Goal: Task Accomplishment & Management: Complete application form

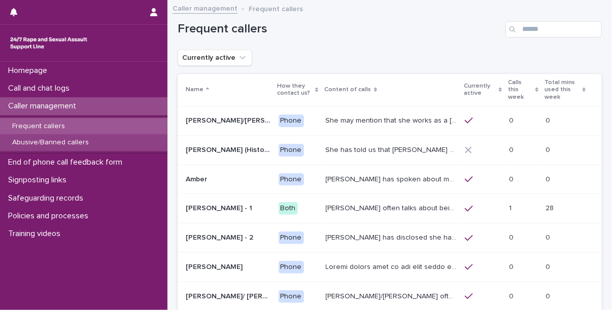
click at [69, 144] on p "Abusive/Banned callers" at bounding box center [50, 142] width 93 height 9
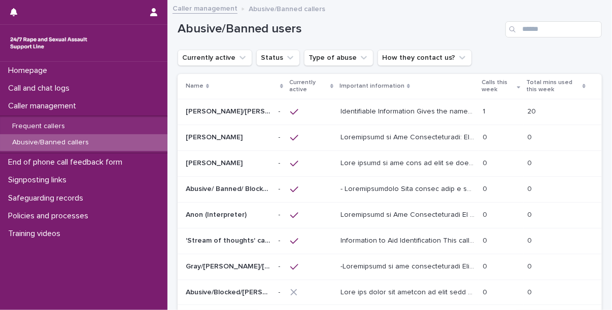
click at [461, 19] on div "Abusive/Banned users" at bounding box center [389, 25] width 424 height 49
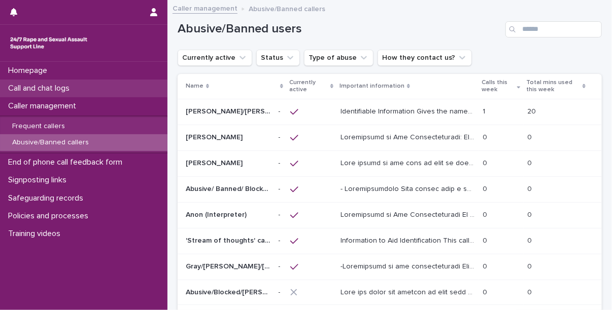
click at [78, 90] on p "Call and chat logs" at bounding box center [41, 89] width 74 height 10
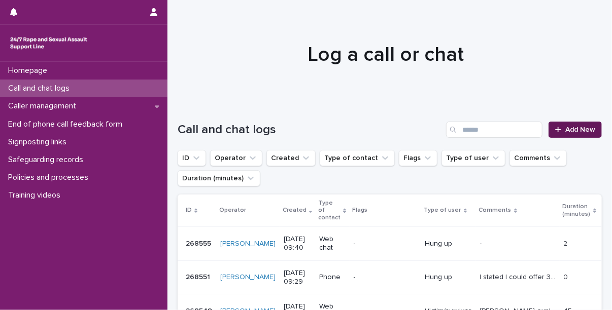
click at [572, 126] on span "Add New" at bounding box center [580, 129] width 30 height 7
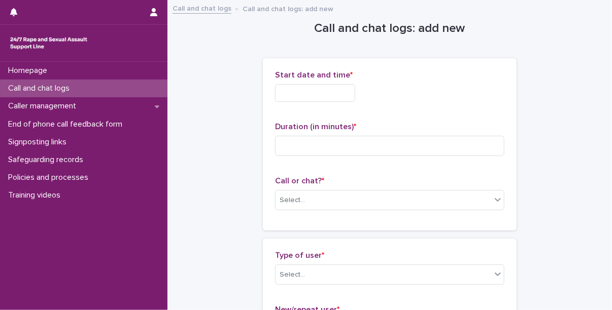
click at [304, 91] on input "text" at bounding box center [315, 93] width 80 height 18
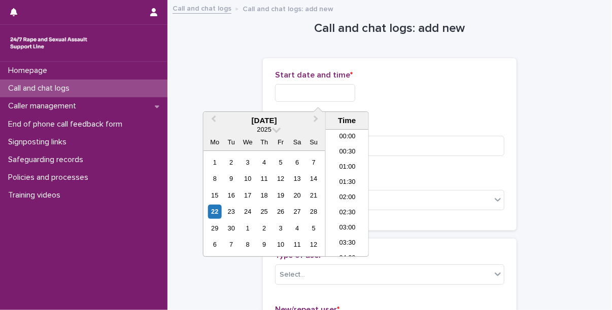
scroll to position [279, 0]
click at [347, 186] on li "11:00" at bounding box center [347, 193] width 43 height 15
click at [339, 98] on input "**********" at bounding box center [315, 93] width 80 height 18
type input "**********"
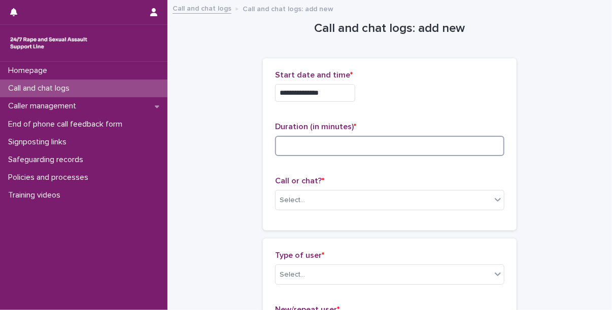
click at [392, 138] on input at bounding box center [389, 146] width 229 height 20
type input "*"
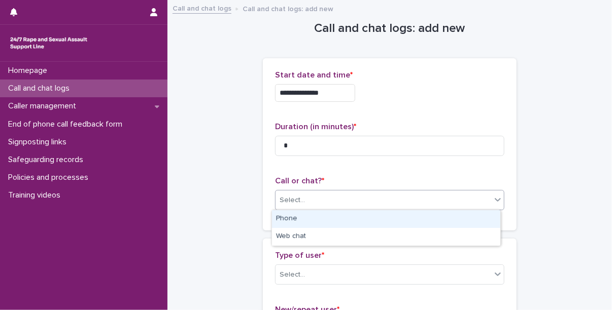
click at [336, 201] on div "Select..." at bounding box center [383, 200] width 216 height 17
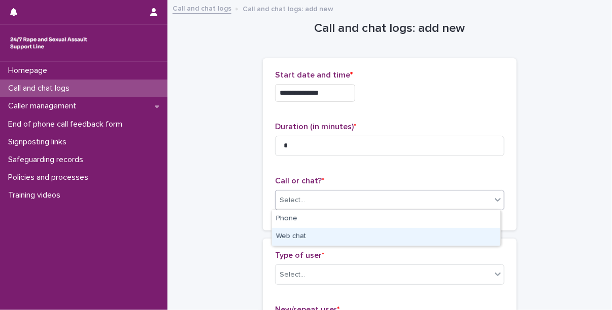
click at [312, 235] on div "Web chat" at bounding box center [386, 237] width 228 height 18
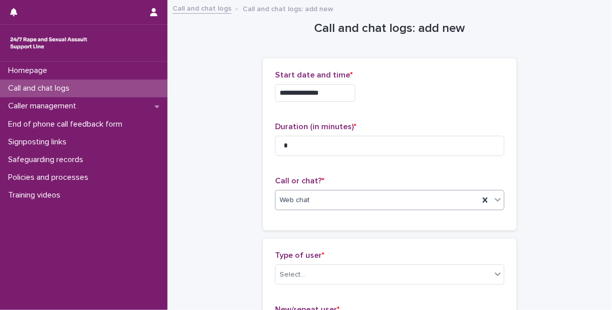
scroll to position [87, 0]
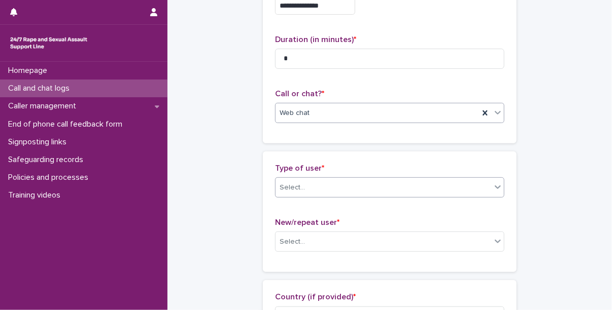
click at [312, 193] on div "Select..." at bounding box center [383, 188] width 216 height 17
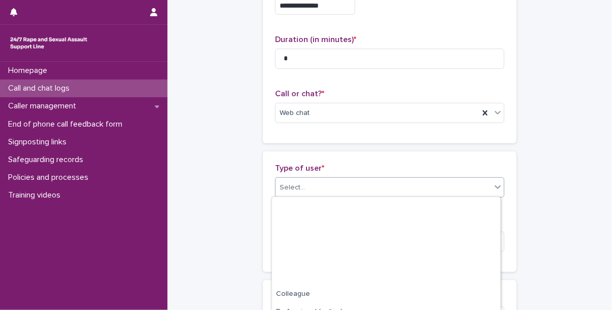
scroll to position [152, 0]
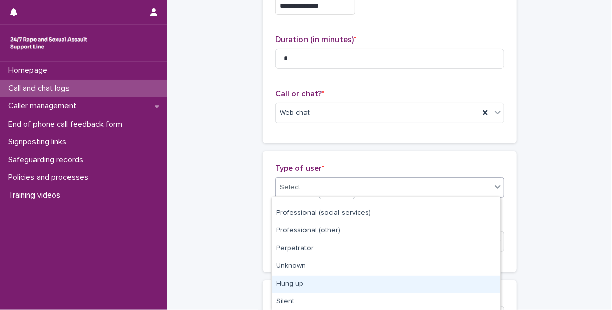
click at [318, 285] on div "Hung up" at bounding box center [386, 285] width 228 height 18
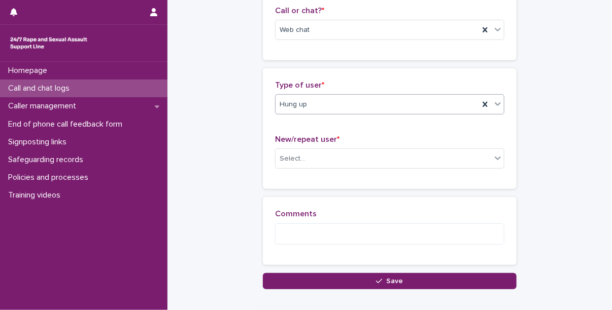
scroll to position [173, 0]
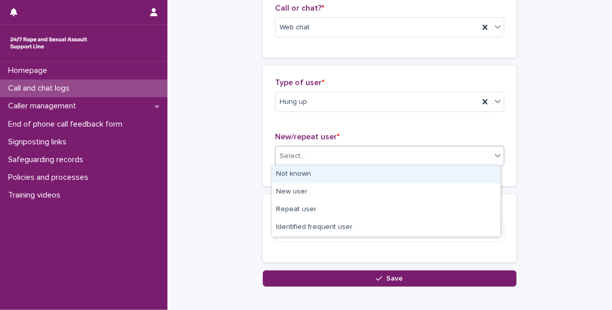
click at [313, 158] on div "Select..." at bounding box center [383, 156] width 216 height 17
click at [316, 176] on div "Not known" at bounding box center [386, 175] width 228 height 18
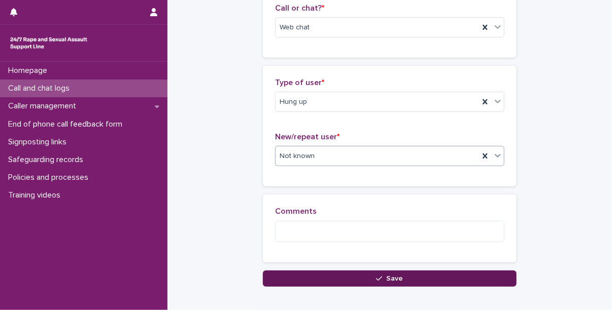
click at [329, 271] on button "Save" at bounding box center [390, 279] width 254 height 16
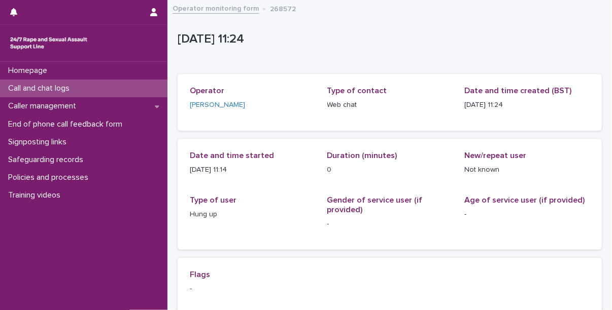
click at [85, 88] on div "Call and chat logs" at bounding box center [83, 89] width 167 height 18
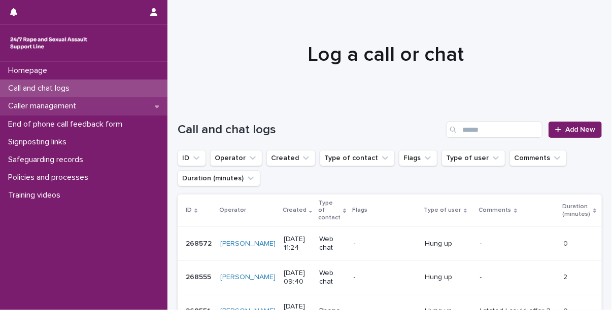
click at [42, 107] on p "Caller management" at bounding box center [44, 106] width 80 height 10
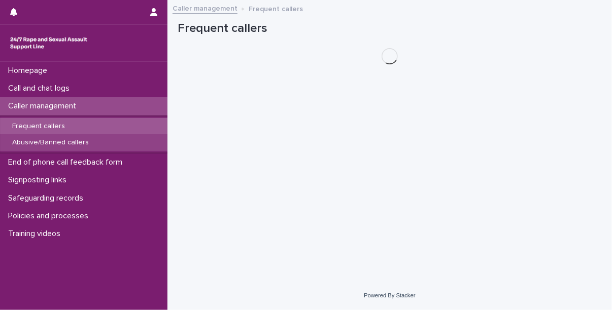
click at [59, 147] on p "Abusive/Banned callers" at bounding box center [50, 142] width 93 height 9
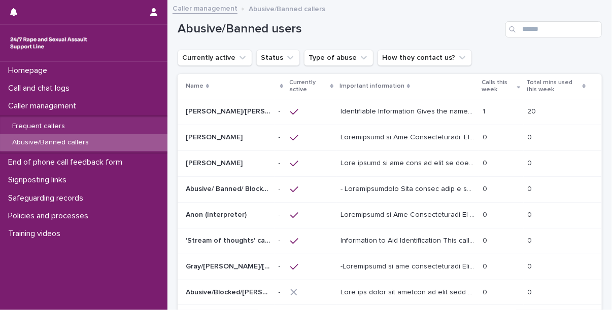
click at [391, 105] on p "Identifiable Information Gives the names [PERSON_NAME], [PERSON_NAME], [PERSON_…" at bounding box center [408, 110] width 136 height 11
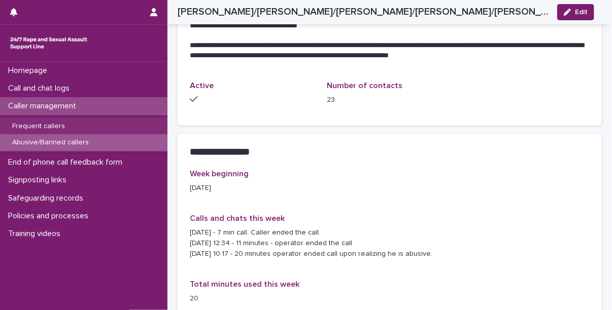
scroll to position [611, 0]
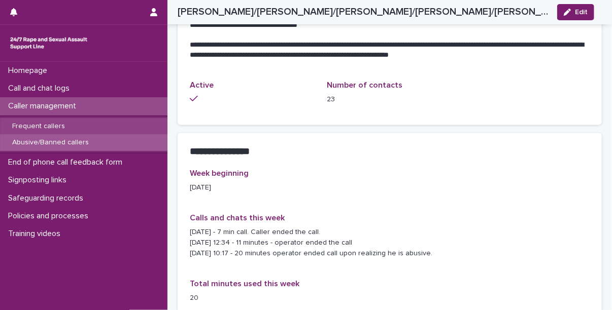
click at [63, 122] on p "Frequent callers" at bounding box center [38, 126] width 69 height 9
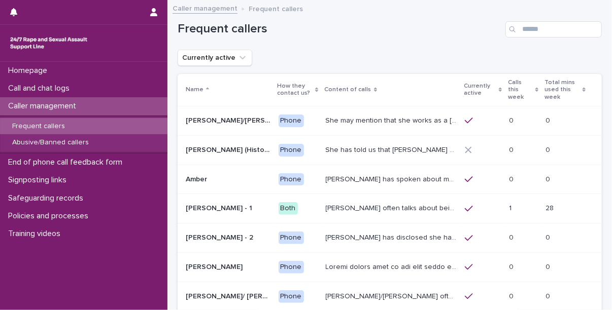
click at [535, 87] on icon at bounding box center [536, 89] width 3 height 5
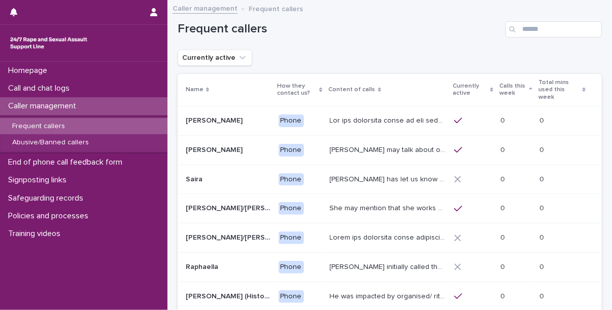
click at [529, 91] on icon at bounding box center [530, 89] width 3 height 5
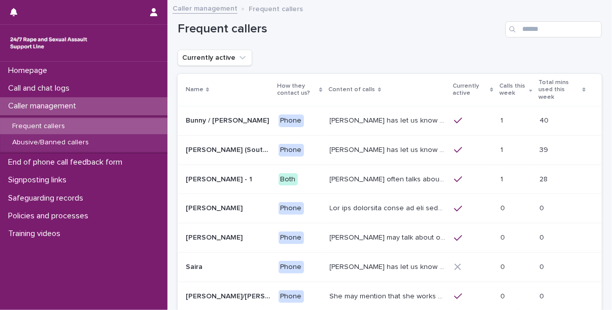
click at [505, 117] on p at bounding box center [515, 121] width 31 height 9
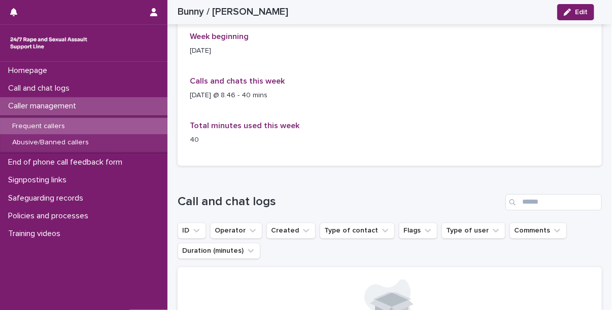
scroll to position [877, 0]
click at [60, 104] on p "Caller management" at bounding box center [44, 106] width 80 height 10
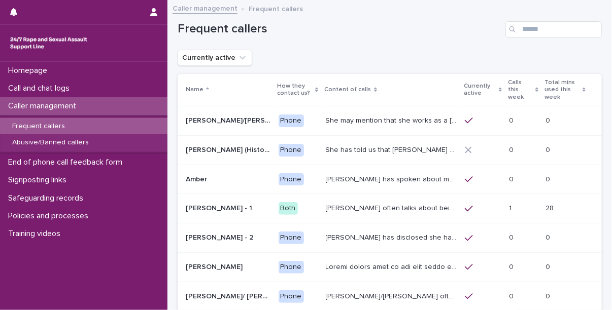
click at [438, 64] on div "Currently active" at bounding box center [389, 58] width 424 height 16
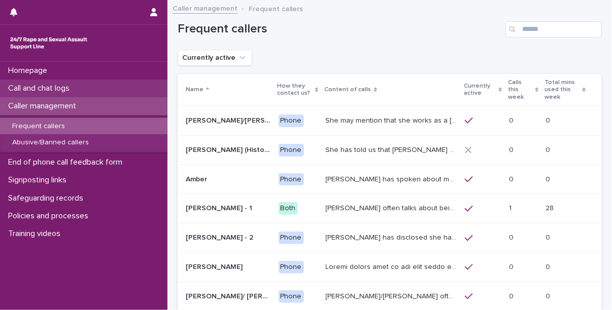
click at [47, 86] on p "Call and chat logs" at bounding box center [41, 89] width 74 height 10
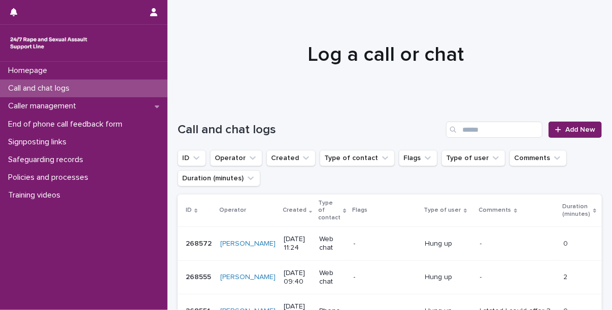
click at [482, 69] on div at bounding box center [385, 49] width 437 height 101
click at [70, 89] on p "Call and chat logs" at bounding box center [41, 89] width 74 height 10
click at [577, 127] on span "Add New" at bounding box center [580, 129] width 30 height 7
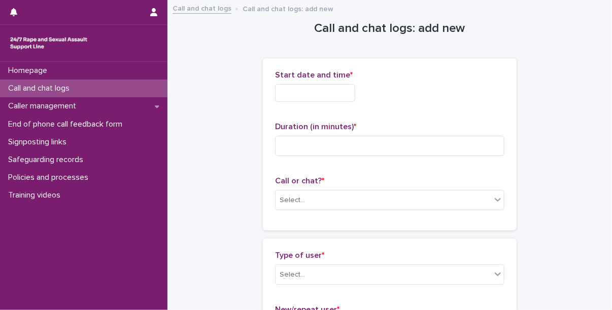
scroll to position [1, 0]
click at [346, 93] on input "text" at bounding box center [315, 92] width 80 height 18
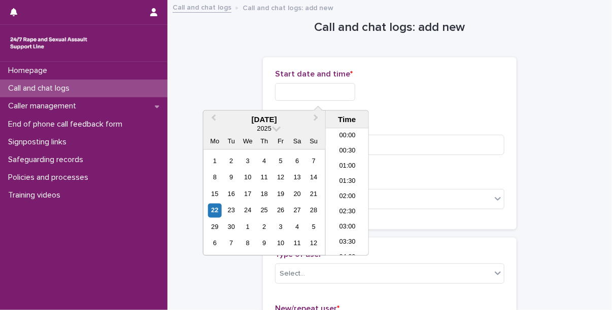
scroll to position [309, 0]
click at [349, 164] on li "11:00" at bounding box center [347, 161] width 43 height 15
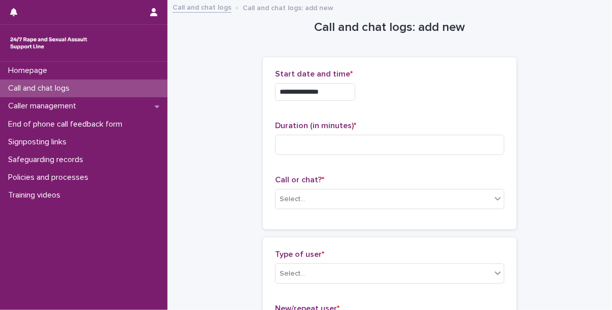
click at [341, 82] on div "**********" at bounding box center [389, 89] width 229 height 40
click at [343, 85] on input "**********" at bounding box center [315, 92] width 80 height 18
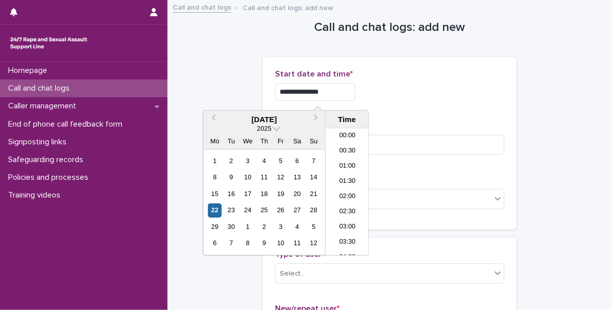
scroll to position [279, 0]
type input "**********"
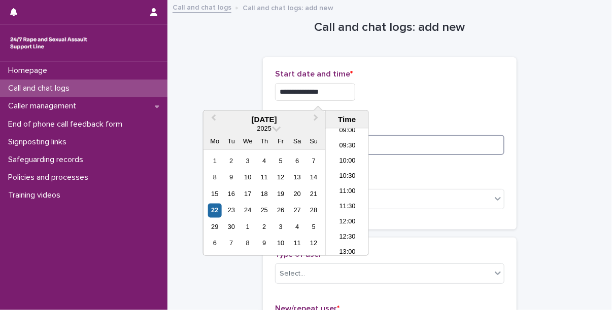
click at [407, 152] on input at bounding box center [389, 145] width 229 height 20
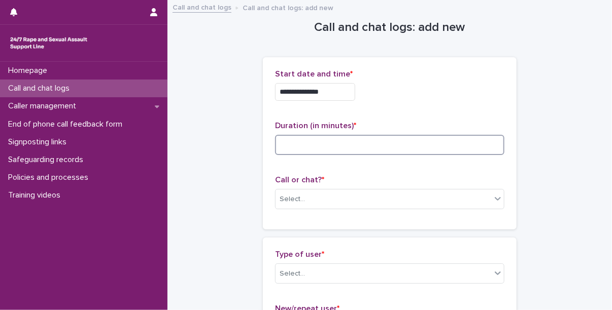
type input "*"
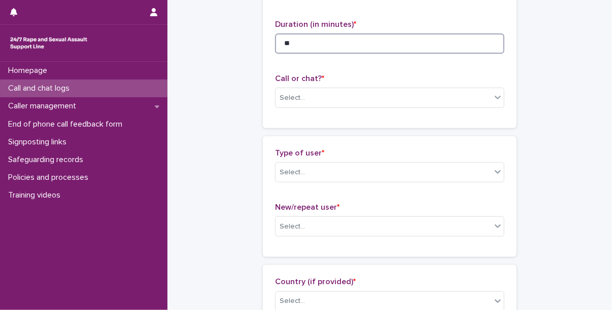
scroll to position [103, 0]
type input "**"
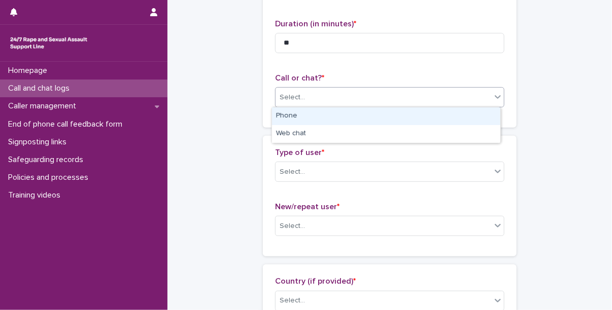
click at [328, 91] on div "Select..." at bounding box center [383, 97] width 216 height 17
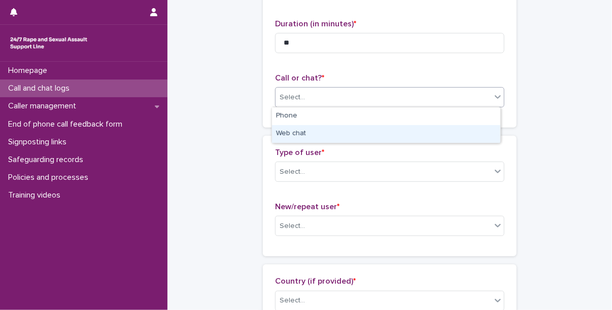
click at [318, 137] on div "Web chat" at bounding box center [386, 134] width 228 height 18
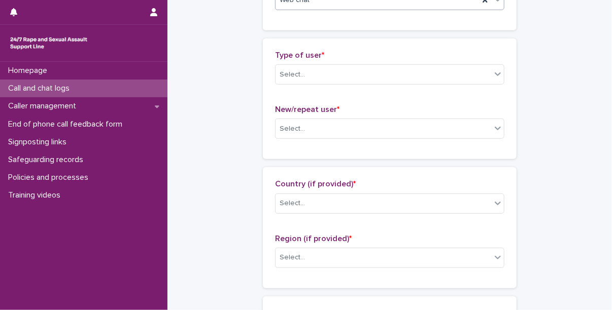
scroll to position [205, 0]
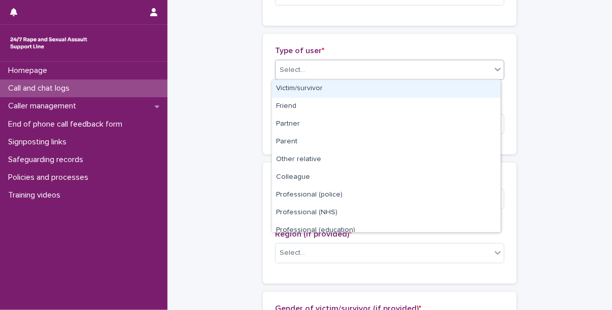
click at [328, 62] on div "Select..." at bounding box center [383, 70] width 216 height 17
click at [324, 87] on div "Victim/survivor" at bounding box center [386, 89] width 228 height 18
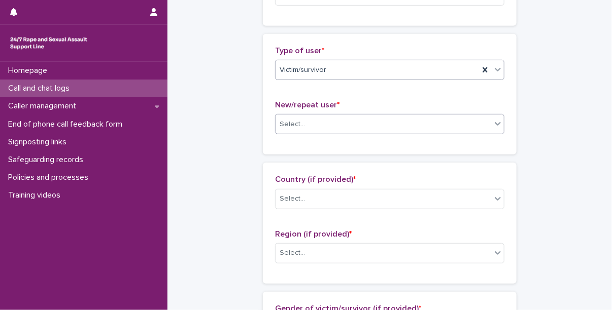
click at [323, 128] on div "Select..." at bounding box center [383, 124] width 216 height 17
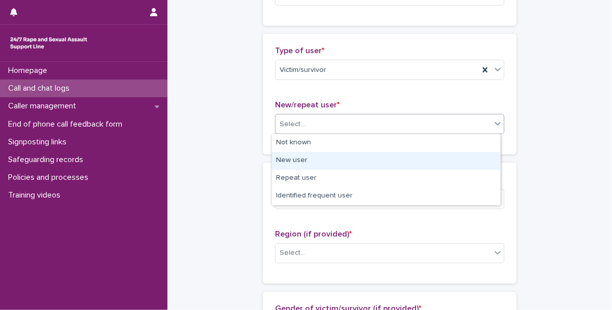
click at [318, 165] on div "New user" at bounding box center [386, 161] width 228 height 18
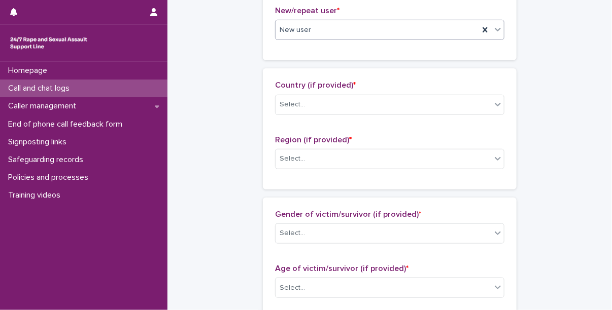
scroll to position [300, 0]
click at [317, 101] on div "Select..." at bounding box center [383, 103] width 216 height 17
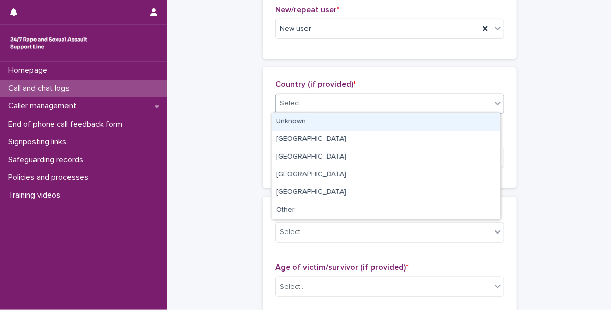
click at [312, 120] on div "Unknown" at bounding box center [386, 122] width 228 height 18
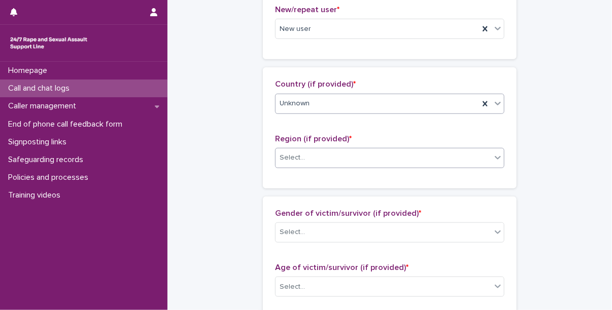
click at [310, 166] on div "Select..." at bounding box center [389, 158] width 229 height 20
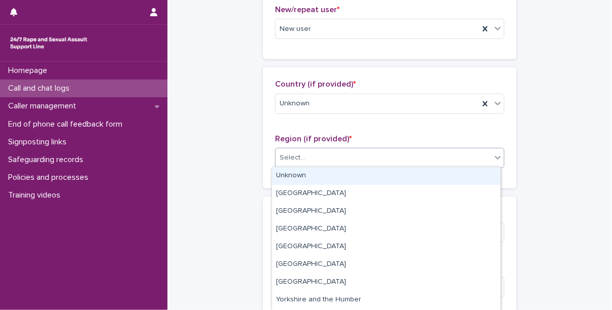
click at [323, 177] on div "Unknown" at bounding box center [386, 176] width 228 height 18
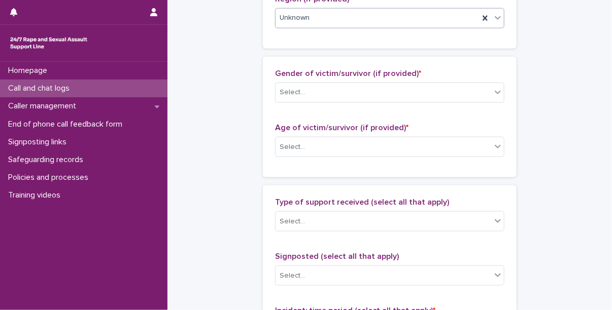
scroll to position [440, 0]
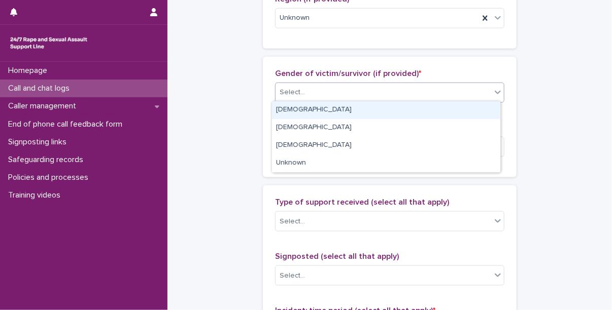
click at [327, 91] on div "Select..." at bounding box center [383, 92] width 216 height 17
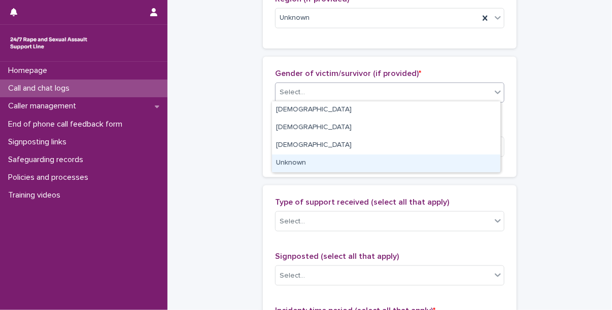
click at [317, 163] on div "Unknown" at bounding box center [386, 164] width 228 height 18
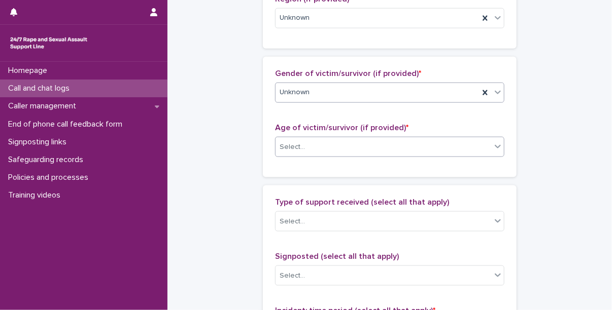
click at [330, 145] on div "Select..." at bounding box center [383, 147] width 216 height 17
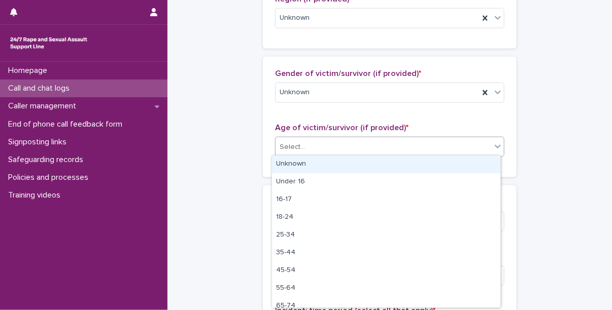
click at [319, 168] on div "Unknown" at bounding box center [386, 165] width 228 height 18
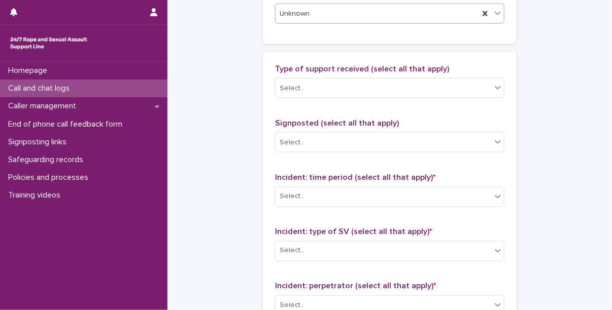
scroll to position [576, 0]
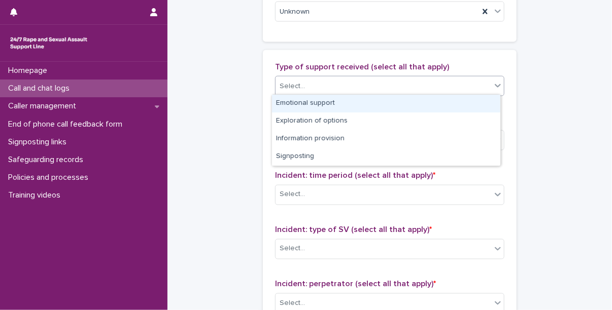
click at [346, 93] on div "Select..." at bounding box center [389, 86] width 229 height 20
click at [348, 106] on div "Emotional support" at bounding box center [386, 104] width 228 height 18
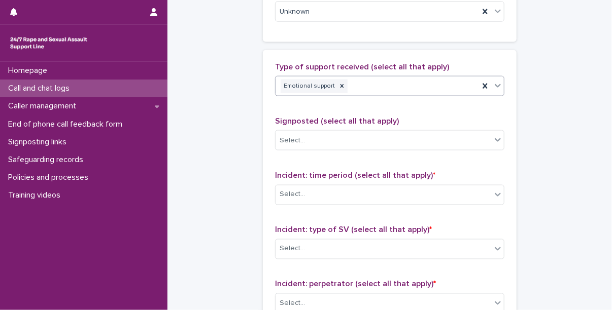
click at [399, 93] on div "Emotional support" at bounding box center [376, 87] width 203 height 18
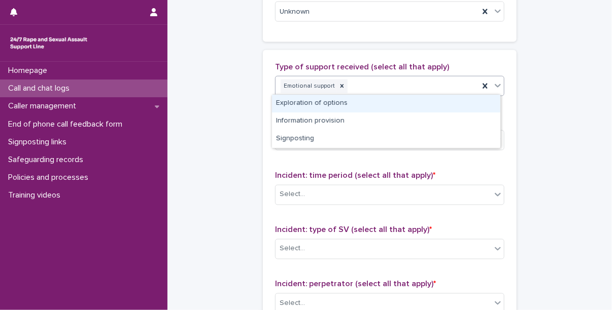
click at [380, 107] on div "Exploration of options" at bounding box center [386, 104] width 228 height 18
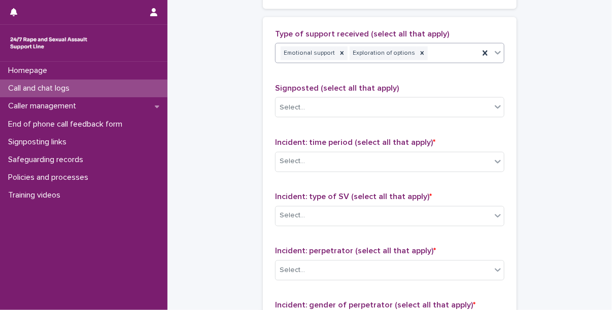
scroll to position [617, 0]
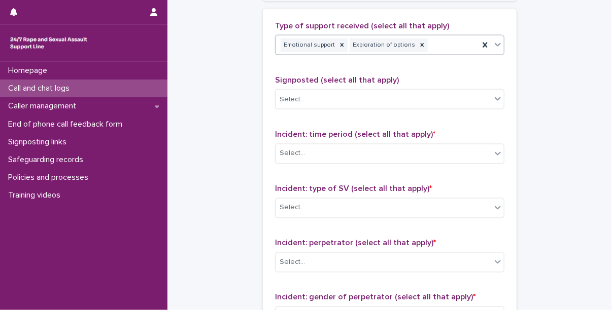
click at [444, 42] on div "Emotional support Exploration of options" at bounding box center [376, 46] width 203 height 18
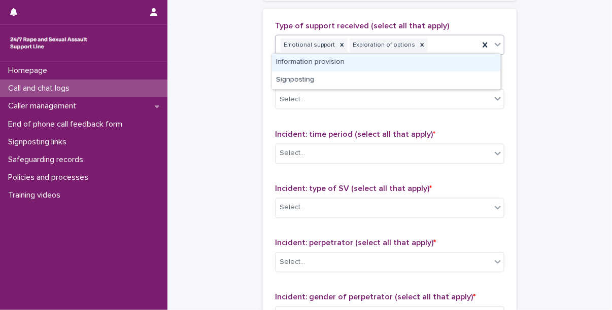
click at [388, 61] on div "Information provision" at bounding box center [386, 63] width 228 height 18
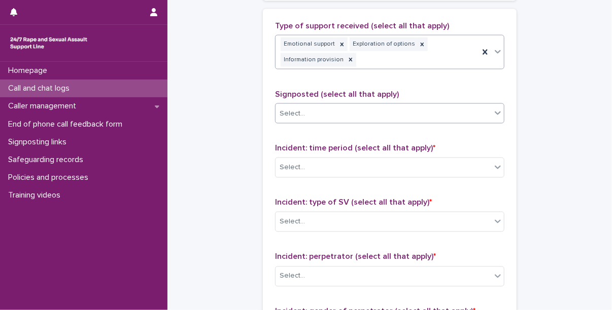
scroll to position [665, 0]
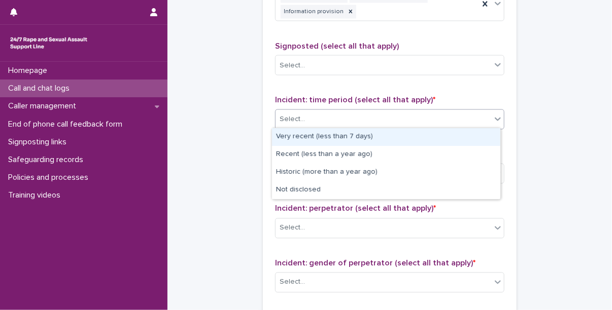
click at [345, 110] on div "Select..." at bounding box center [389, 120] width 229 height 20
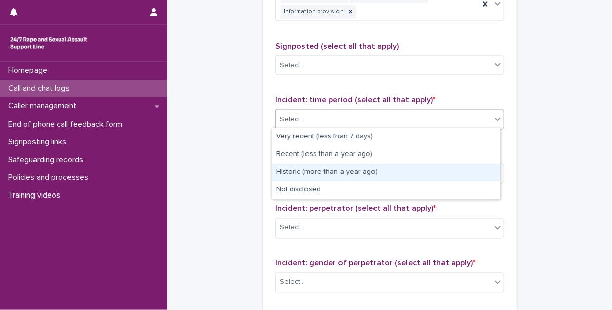
click at [341, 169] on div "Historic (more than a year ago)" at bounding box center [386, 173] width 228 height 18
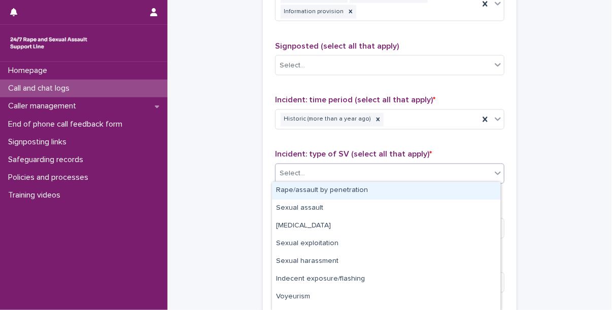
click at [337, 172] on div "Select..." at bounding box center [383, 174] width 216 height 17
click at [332, 193] on div "Rape/assault by penetration" at bounding box center [386, 191] width 228 height 18
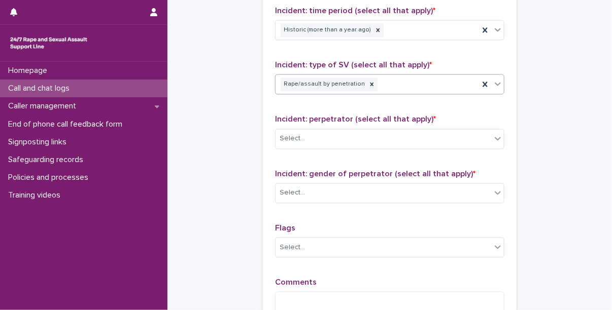
scroll to position [758, 0]
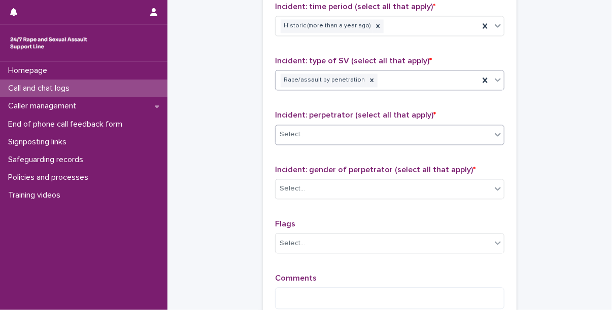
click at [346, 138] on div "Select..." at bounding box center [383, 135] width 216 height 17
click at [327, 191] on div "Select..." at bounding box center [383, 189] width 216 height 17
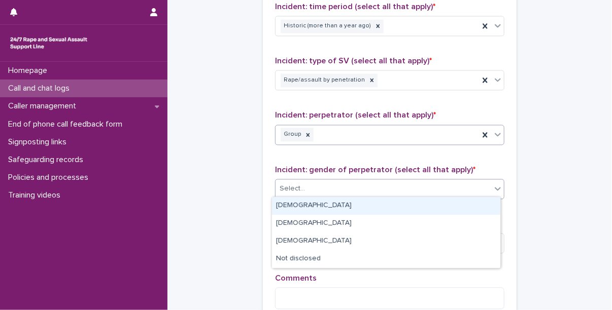
click at [357, 137] on div "Group" at bounding box center [376, 135] width 203 height 18
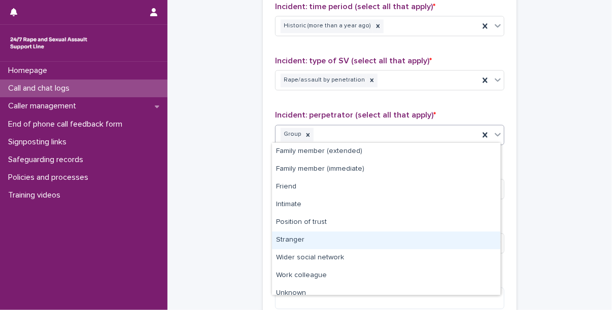
click at [310, 241] on div "Stranger" at bounding box center [386, 241] width 228 height 18
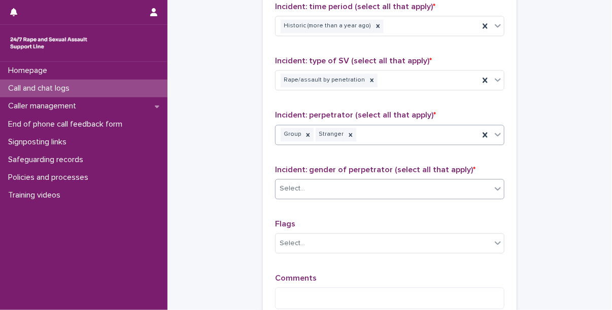
click at [332, 194] on div "Select..." at bounding box center [383, 189] width 216 height 17
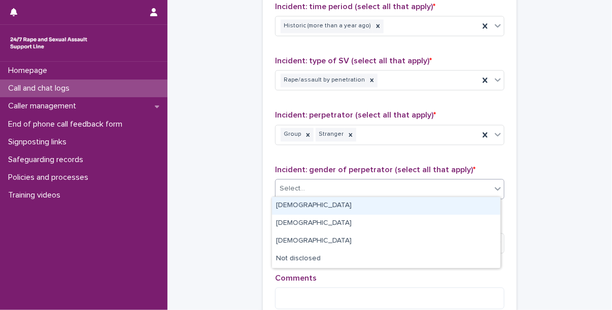
click at [314, 209] on div "[DEMOGRAPHIC_DATA]" at bounding box center [386, 206] width 228 height 18
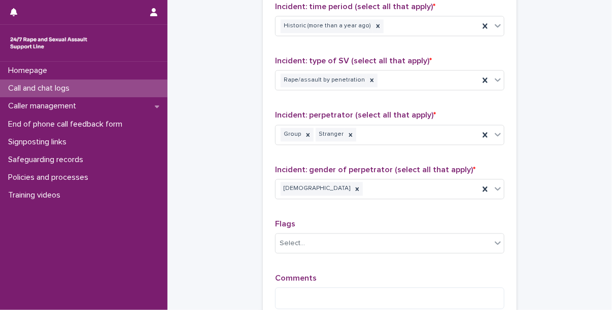
click at [365, 188] on div "[DEMOGRAPHIC_DATA]" at bounding box center [376, 190] width 203 height 18
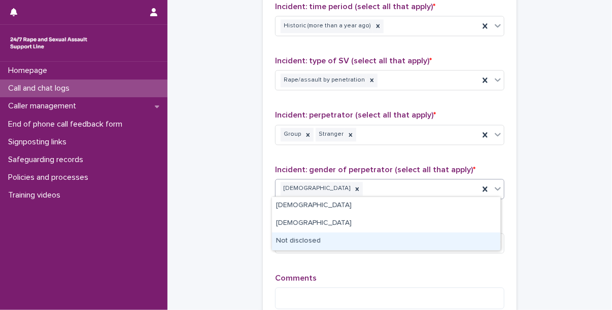
click at [300, 238] on div "Not disclosed" at bounding box center [386, 242] width 228 height 18
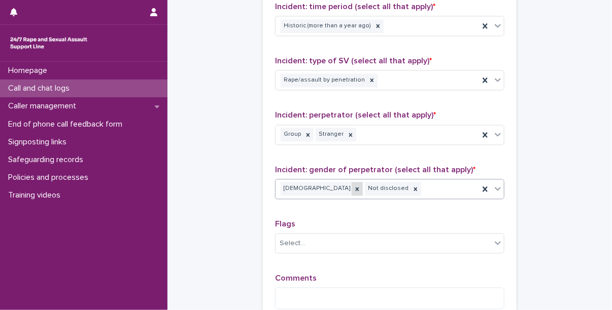
click at [353, 190] on icon at bounding box center [356, 189] width 7 height 7
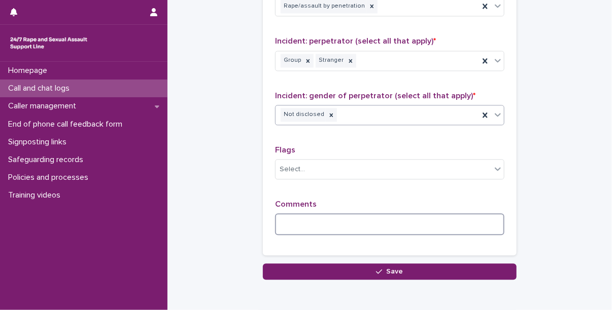
click at [308, 223] on textarea at bounding box center [389, 225] width 229 height 22
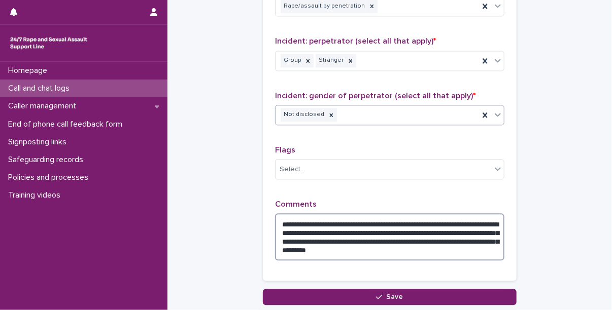
type textarea "**********"
click at [485, 248] on textarea "**********" at bounding box center [389, 237] width 229 height 47
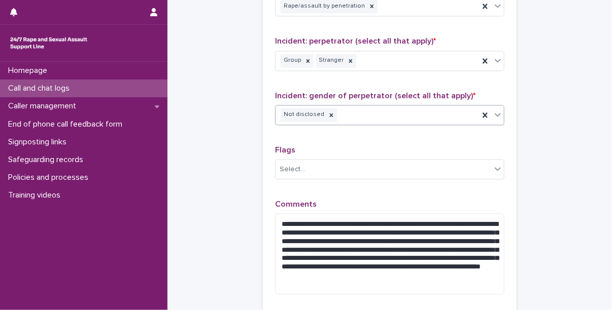
scroll to position [938, 0]
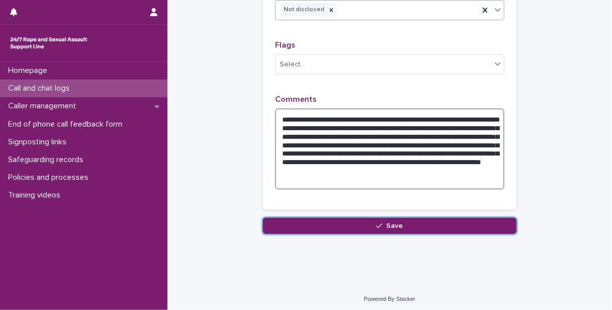
click at [427, 183] on textarea "**********" at bounding box center [389, 149] width 229 height 81
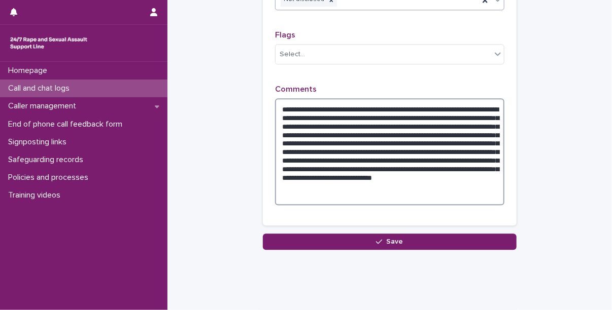
scroll to position [948, 0]
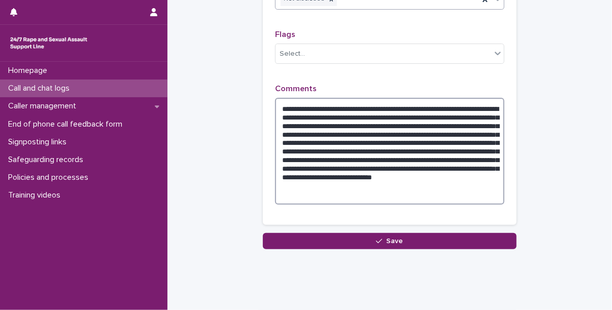
click at [368, 175] on textarea "**********" at bounding box center [389, 151] width 229 height 107
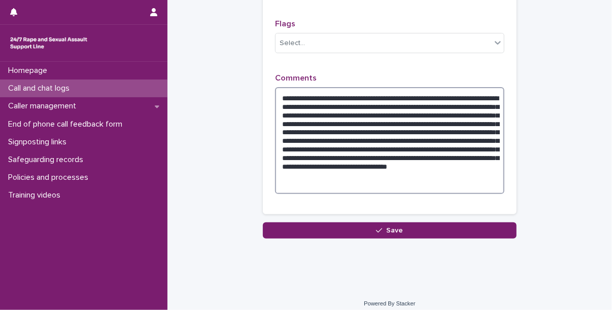
click at [462, 174] on textarea "**********" at bounding box center [389, 140] width 229 height 107
click at [464, 178] on textarea "**********" at bounding box center [389, 140] width 229 height 107
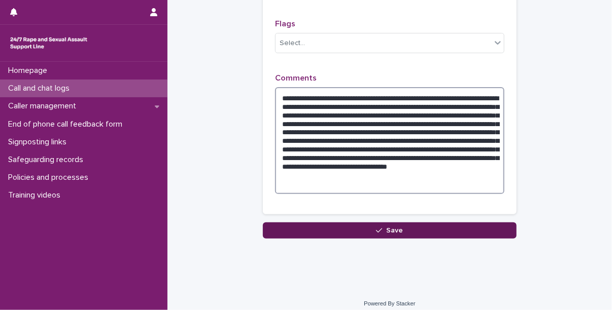
type textarea "**********"
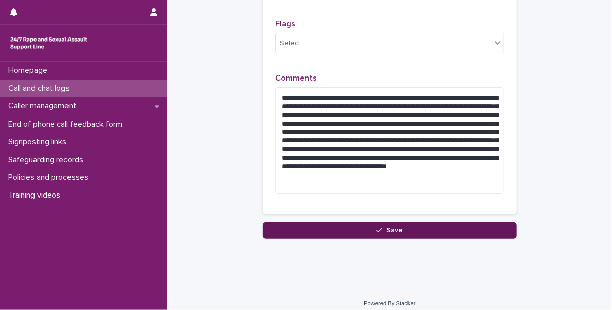
click at [421, 229] on button "Save" at bounding box center [390, 231] width 254 height 16
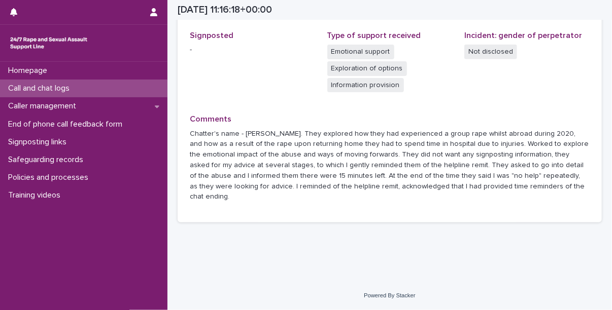
scroll to position [324, 0]
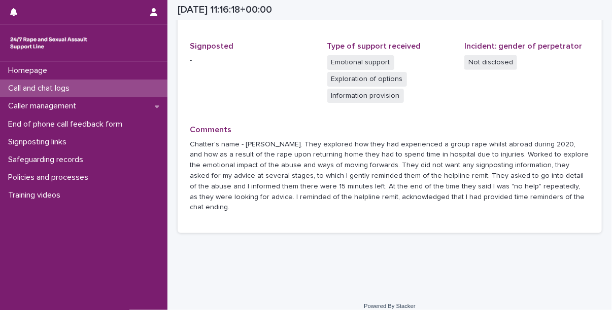
click at [68, 88] on p "Call and chat logs" at bounding box center [41, 89] width 74 height 10
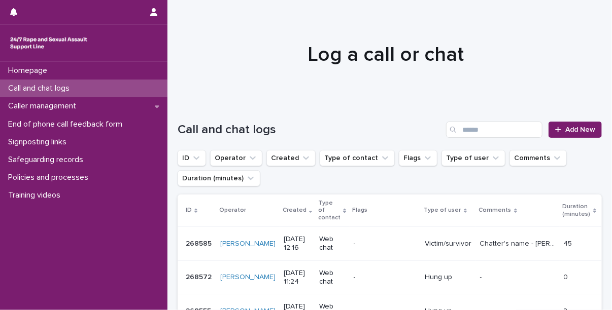
click at [59, 85] on p "Call and chat logs" at bounding box center [41, 89] width 74 height 10
click at [75, 91] on p "Call and chat logs" at bounding box center [41, 89] width 74 height 10
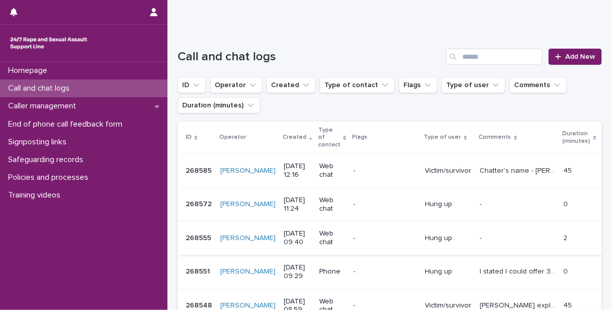
scroll to position [60, 0]
